Goal: Task Accomplishment & Management: Use online tool/utility

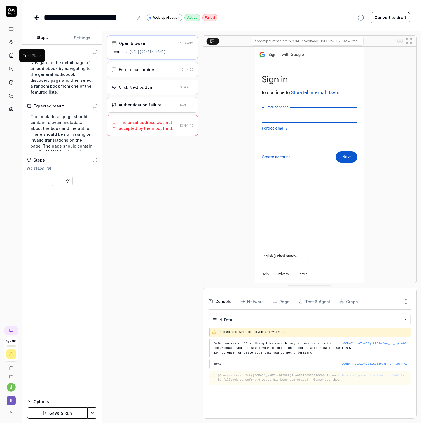
click at [11, 54] on icon at bounding box center [11, 55] width 5 height 5
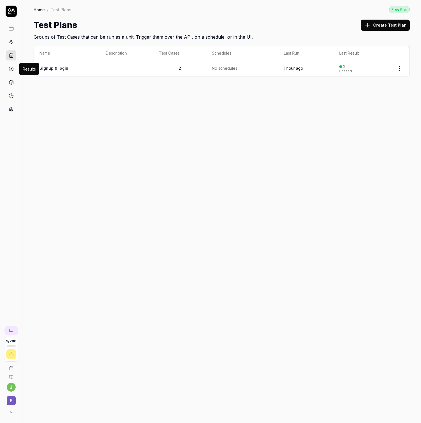
click at [12, 69] on icon at bounding box center [11, 68] width 5 height 5
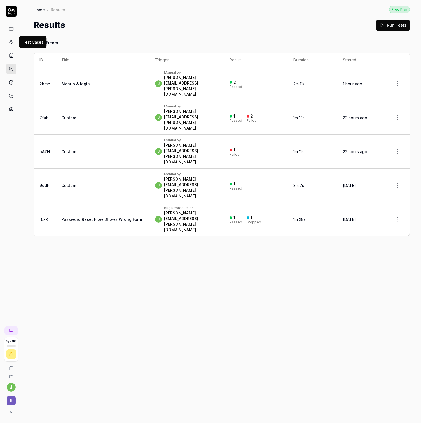
click at [11, 44] on icon at bounding box center [11, 41] width 5 height 5
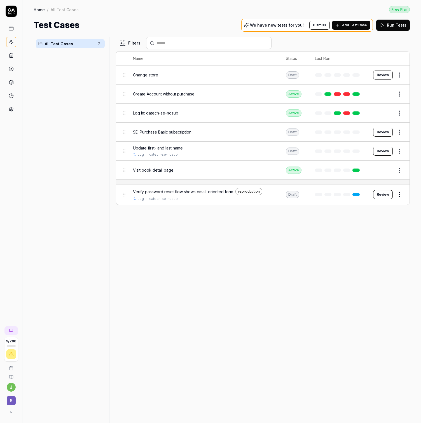
click at [161, 168] on span "Visit book detail page" at bounding box center [153, 170] width 41 height 6
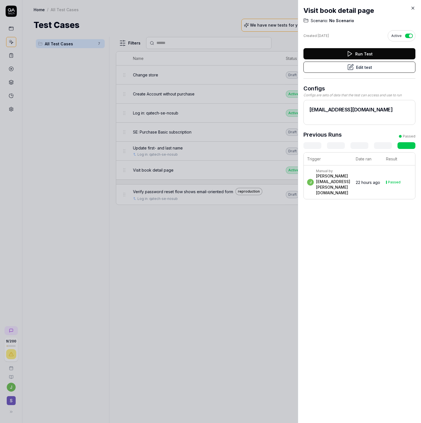
click at [350, 184] on div "[PERSON_NAME][EMAIL_ADDRESS][PERSON_NAME][DOMAIN_NAME]" at bounding box center [333, 184] width 34 height 22
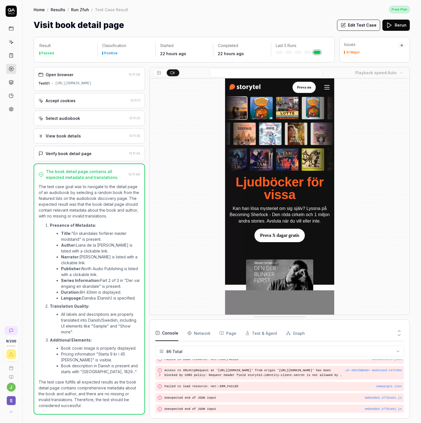
click at [11, 42] on icon at bounding box center [11, 41] width 5 height 5
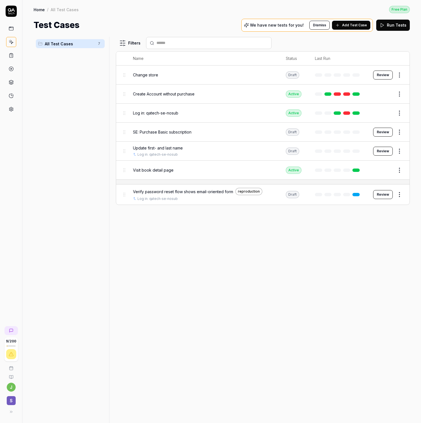
click at [152, 167] on span "Visit book detail page" at bounding box center [153, 170] width 41 height 6
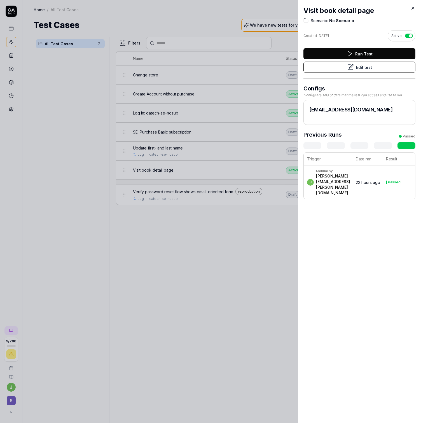
click at [368, 71] on button "Edit test" at bounding box center [360, 67] width 112 height 11
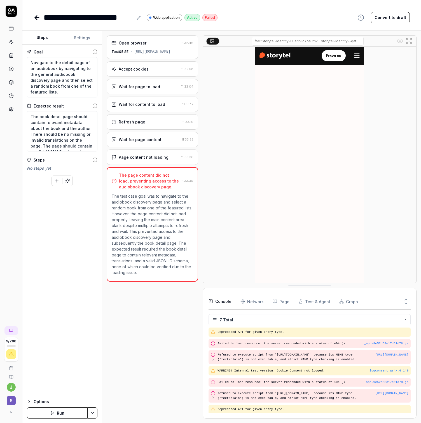
click at [48, 412] on button "Run" at bounding box center [57, 412] width 61 height 11
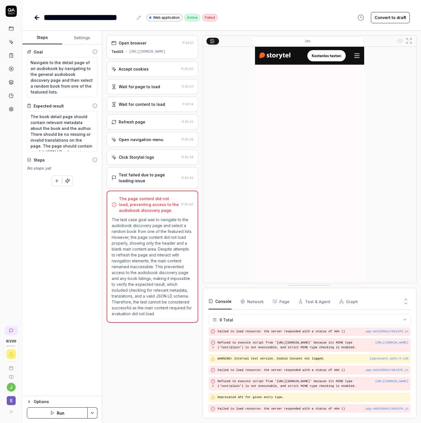
scroll to position [28, 0]
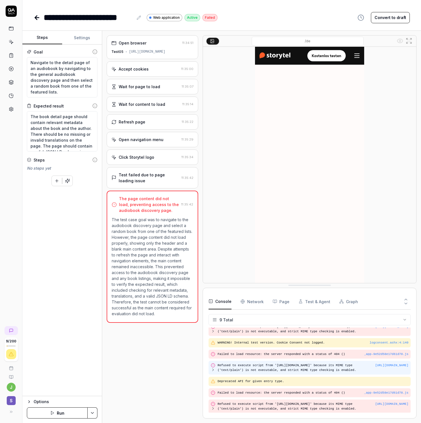
click at [213, 370] on icon at bounding box center [213, 370] width 4 height 4
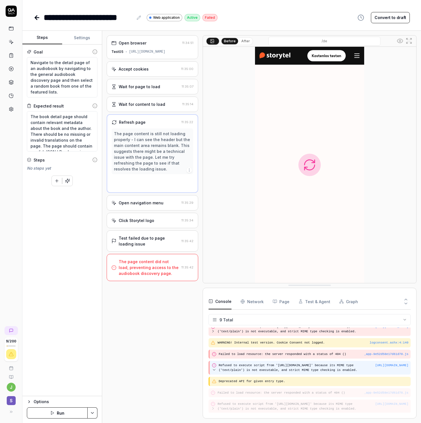
scroll to position [33, 0]
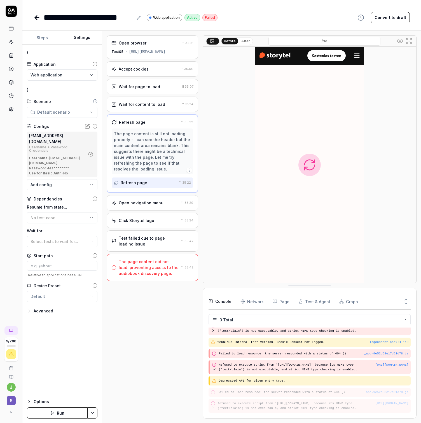
click at [83, 38] on button "Settings" at bounding box center [82, 37] width 40 height 13
click at [27, 309] on icon "button" at bounding box center [29, 311] width 4 height 4
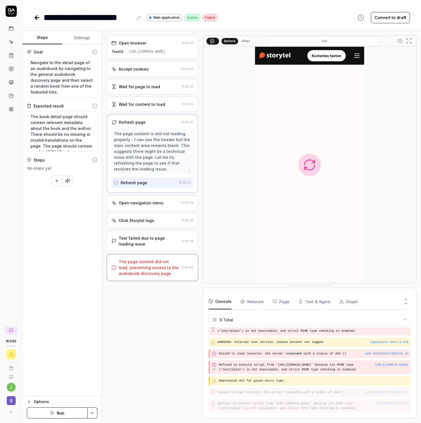
click at [47, 36] on button "Steps" at bounding box center [42, 37] width 40 height 13
click at [80, 38] on button "Settings" at bounding box center [82, 37] width 40 height 13
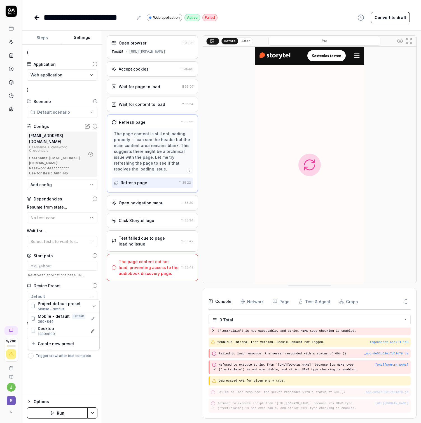
click at [80, 294] on html "**********" at bounding box center [210, 211] width 421 height 423
click at [115, 303] on html "**********" at bounding box center [210, 211] width 421 height 423
click at [40, 33] on button "Steps" at bounding box center [42, 37] width 40 height 13
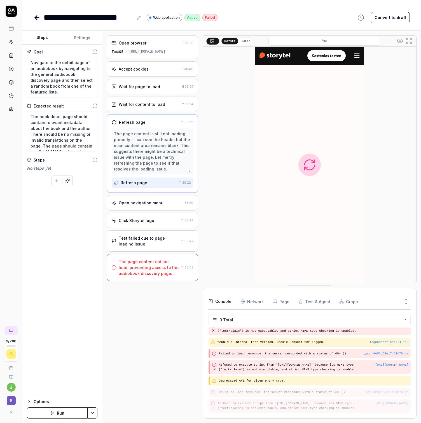
type textarea "*"
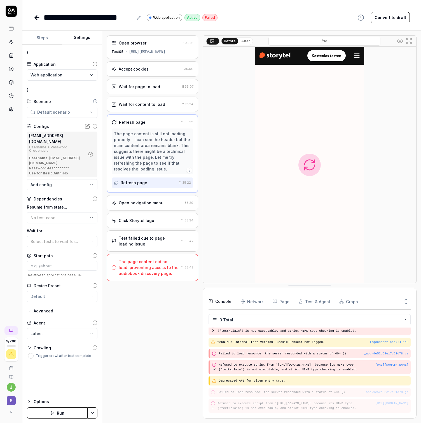
click at [72, 36] on button "Settings" at bounding box center [82, 37] width 40 height 13
click at [62, 212] on button "No test case" at bounding box center [62, 217] width 71 height 11
click at [65, 204] on label "Resume from state..." at bounding box center [62, 207] width 71 height 6
click at [48, 308] on div "Advanced" at bounding box center [44, 311] width 20 height 7
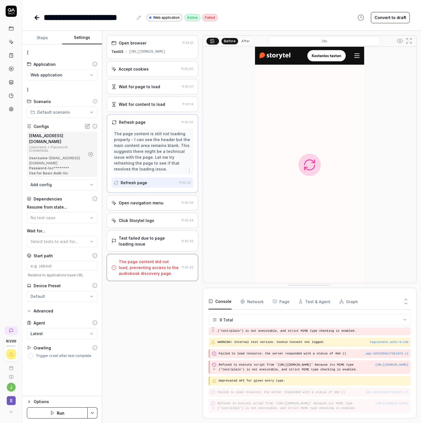
click at [29, 402] on icon "button" at bounding box center [29, 402] width 1 height 2
click at [90, 399] on icon "button" at bounding box center [91, 397] width 4 height 4
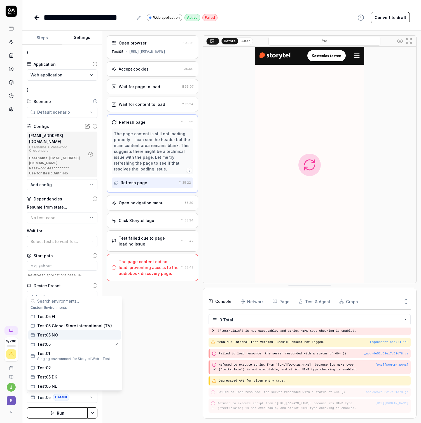
scroll to position [24, 0]
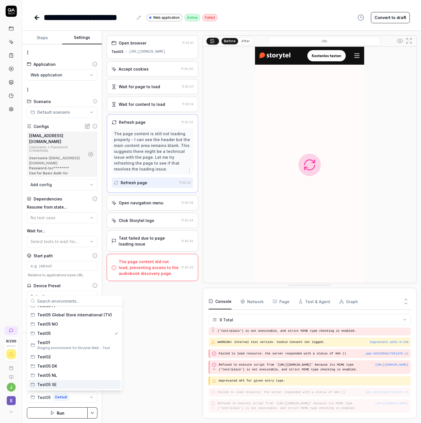
click at [59, 386] on div "Test05 SE" at bounding box center [74, 384] width 93 height 9
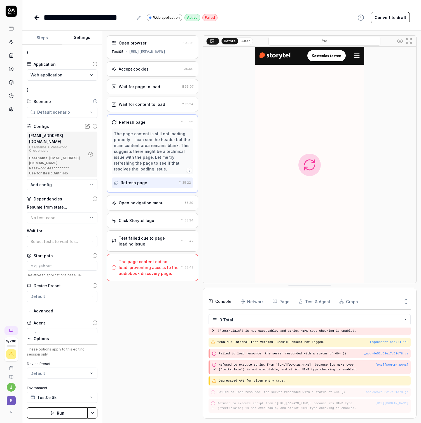
click at [59, 414] on button "Run" at bounding box center [57, 412] width 61 height 11
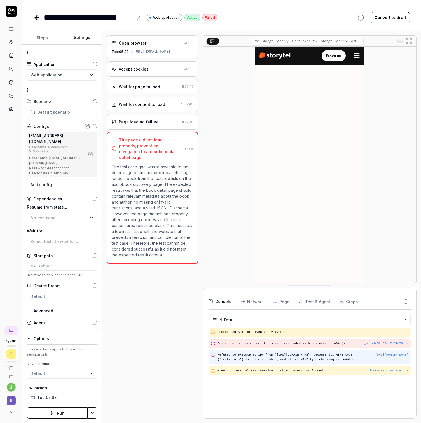
click at [308, 359] on pre "Refused to execute script from '[URL][DOMAIN_NAME]' because its MIME type ('tex…" at bounding box center [297, 357] width 158 height 9
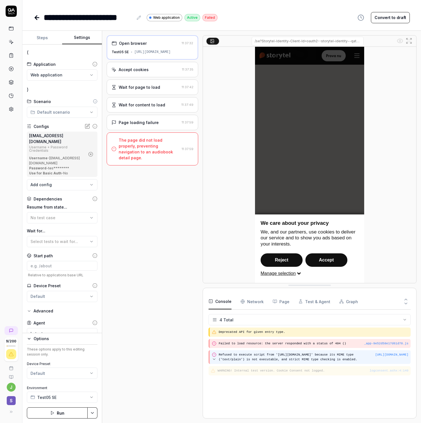
click at [306, 360] on pre "Refused to execute script from '[URL][DOMAIN_NAME]' because its MIME type ('tex…" at bounding box center [314, 357] width 190 height 9
drag, startPoint x: 365, startPoint y: 359, endPoint x: 221, endPoint y: 359, distance: 143.7
click at [221, 359] on pre "Refused to execute script from '[URL][DOMAIN_NAME]' because its MIME type ('tex…" at bounding box center [314, 357] width 190 height 9
copy pre "[URL][DOMAIN_NAME]"
